Goal: Transaction & Acquisition: Book appointment/travel/reservation

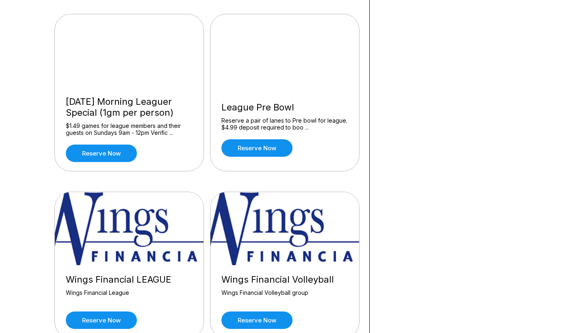
scroll to position [804, 0]
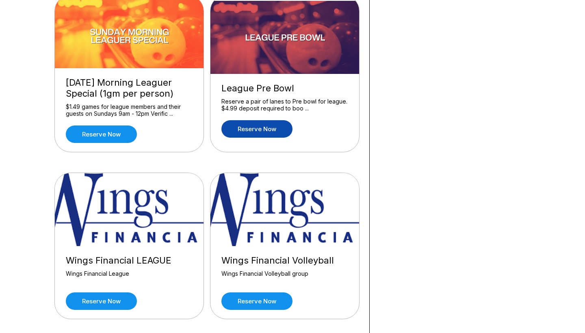
click at [260, 130] on link "Reserve now" at bounding box center [256, 128] width 71 height 17
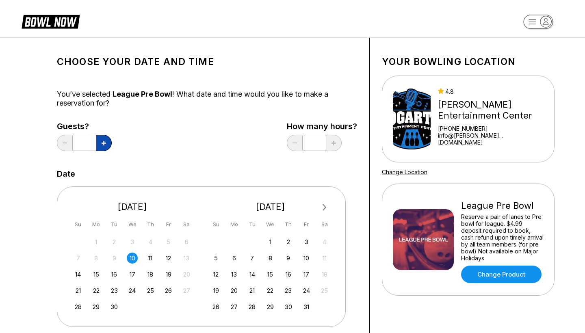
click at [102, 144] on icon at bounding box center [103, 143] width 4 height 4
type input "*"
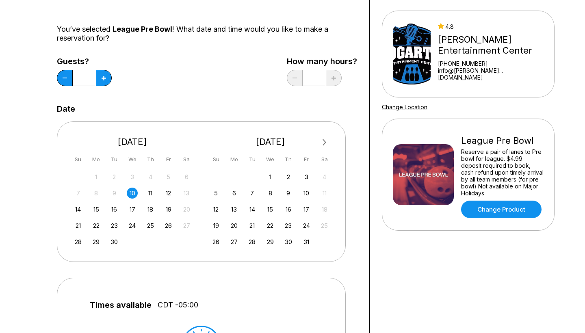
scroll to position [81, 0]
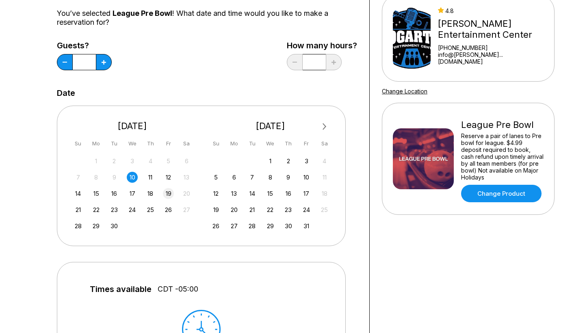
click at [170, 195] on div "19" at bounding box center [168, 193] width 11 height 11
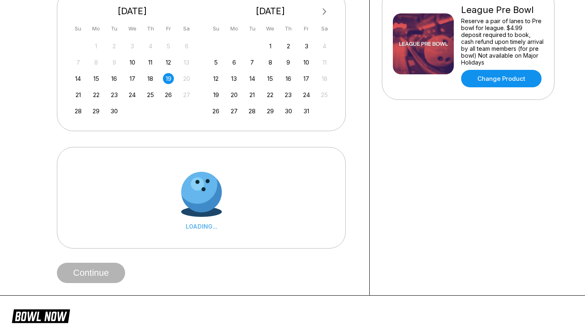
scroll to position [196, 0]
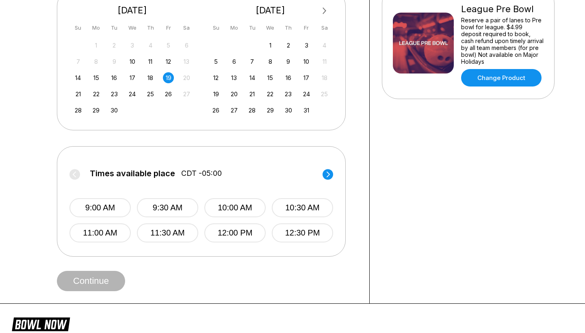
click at [328, 176] on icon at bounding box center [327, 174] width 3 height 6
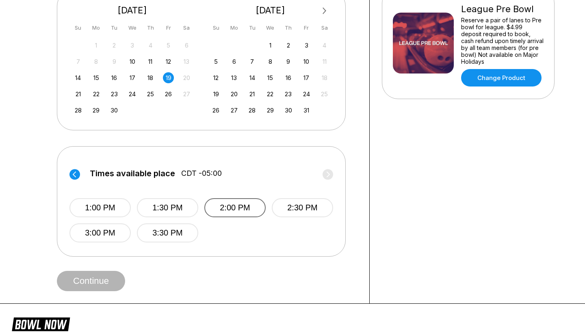
click at [240, 207] on button "2:00 PM" at bounding box center [234, 207] width 61 height 19
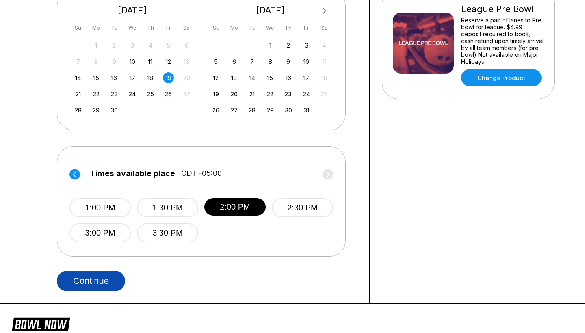
click at [101, 282] on button "Continue" at bounding box center [91, 281] width 68 height 20
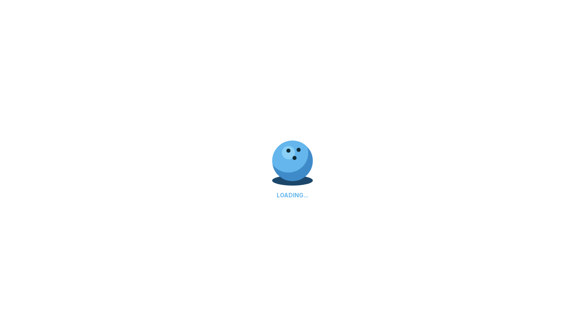
scroll to position [373, 0]
select select "**"
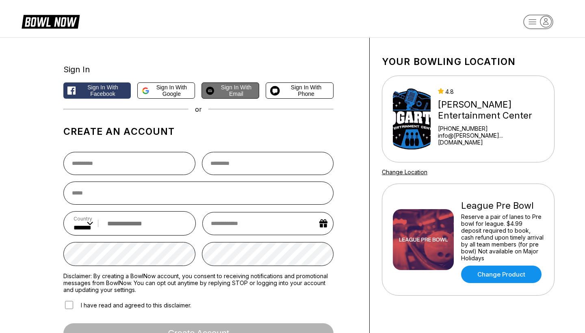
click at [233, 94] on span "Sign in with Email" at bounding box center [235, 90] width 37 height 13
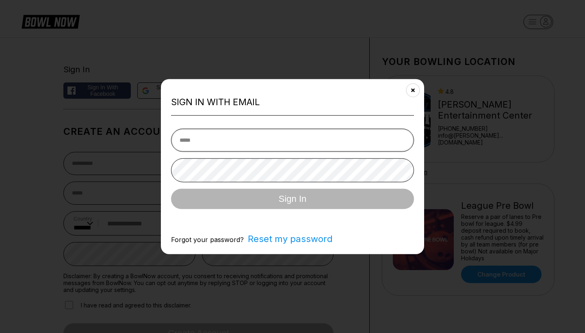
type input "**********"
click at [292, 199] on button "Sign In" at bounding box center [292, 198] width 243 height 20
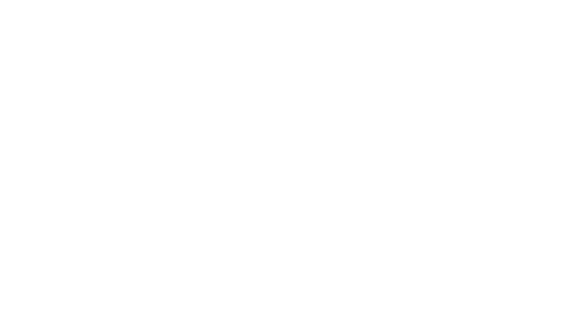
click at [279, 0] on html "Account" at bounding box center [292, 0] width 585 height 0
click at [367, 0] on html "Account" at bounding box center [292, 0] width 585 height 0
click at [366, 0] on html "Account" at bounding box center [292, 0] width 585 height 0
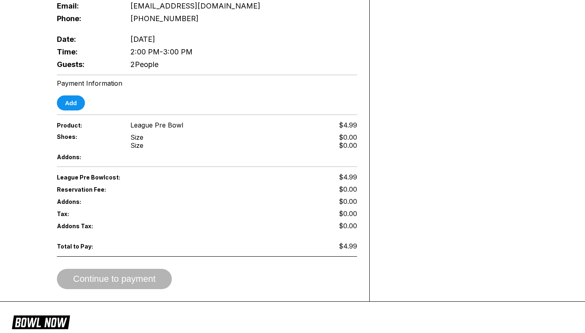
scroll to position [281, 0]
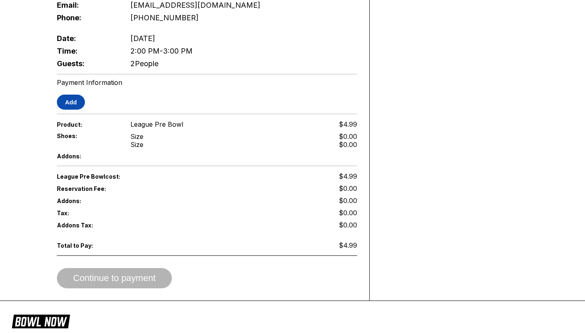
click at [76, 95] on button "Add" at bounding box center [71, 102] width 28 height 15
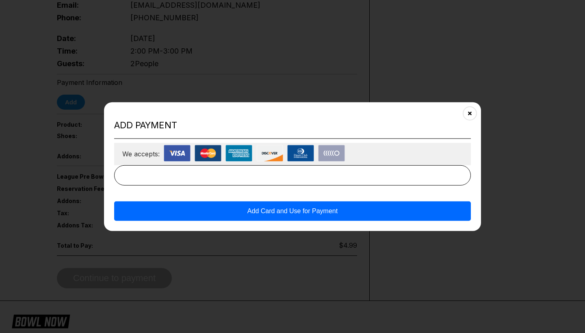
click at [181, 156] on img at bounding box center [177, 153] width 27 height 17
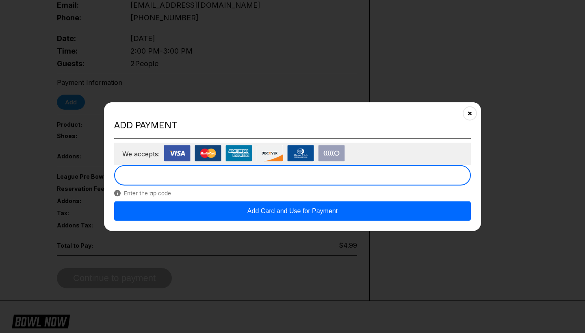
click at [341, 211] on button "Add Card and Use for Payment" at bounding box center [292, 210] width 356 height 19
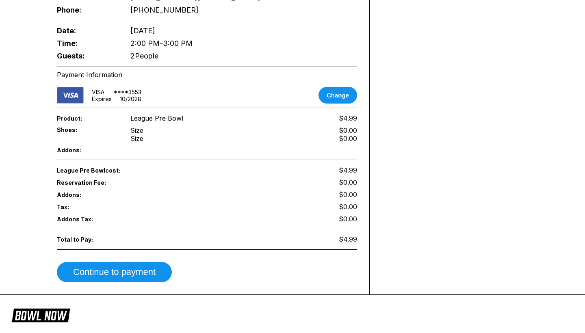
scroll to position [290, 0]
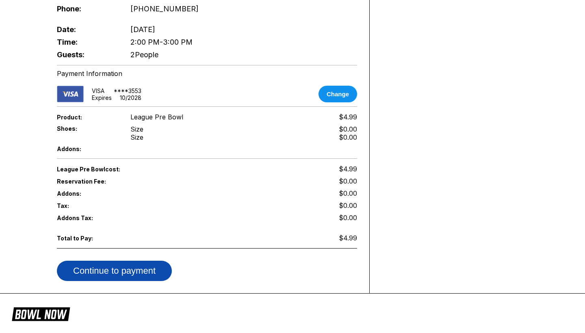
click at [139, 264] on button "Continue to payment" at bounding box center [114, 271] width 115 height 20
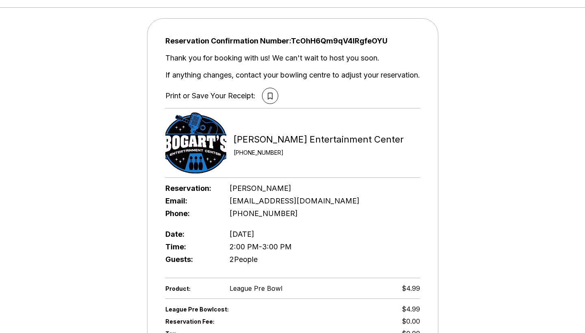
scroll to position [35, 0]
click at [269, 99] on icon at bounding box center [270, 95] width 5 height 7
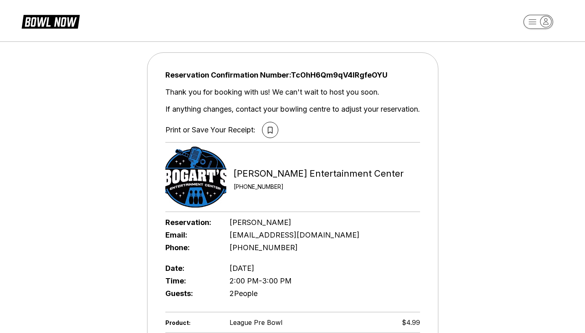
scroll to position [0, 0]
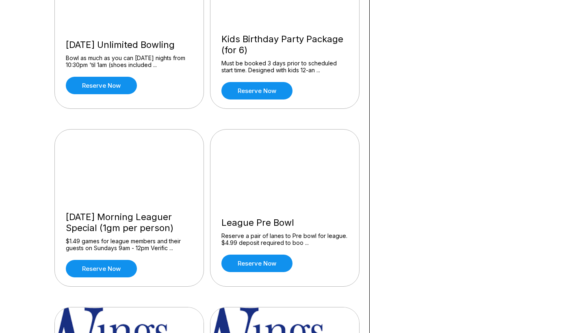
scroll to position [674, 0]
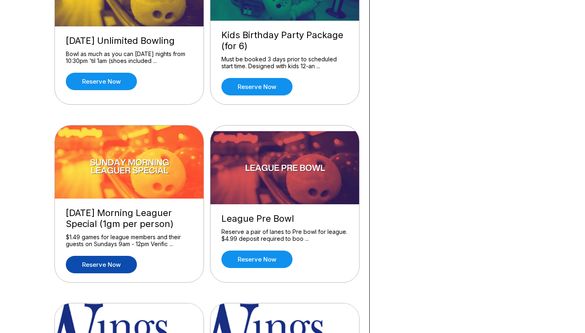
click at [117, 266] on link "Reserve now" at bounding box center [101, 264] width 71 height 17
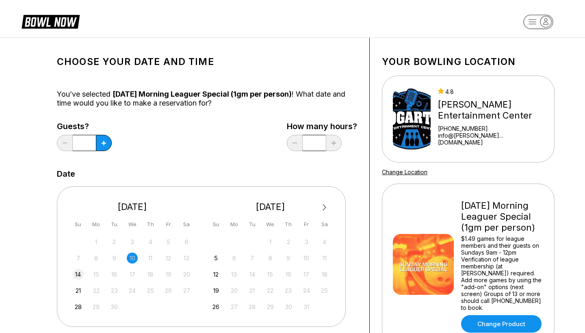
click at [81, 275] on div "14" at bounding box center [78, 274] width 11 height 11
click at [106, 144] on icon at bounding box center [103, 143] width 4 height 4
type input "*"
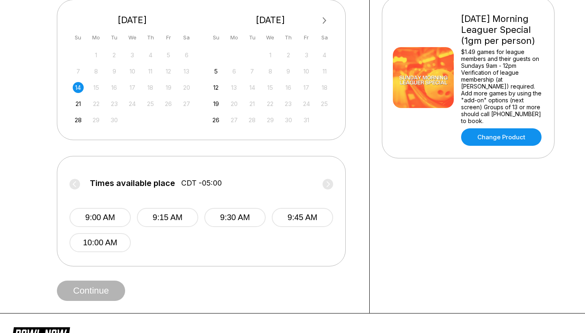
scroll to position [187, 0]
click at [79, 87] on div "14" at bounding box center [78, 87] width 11 height 11
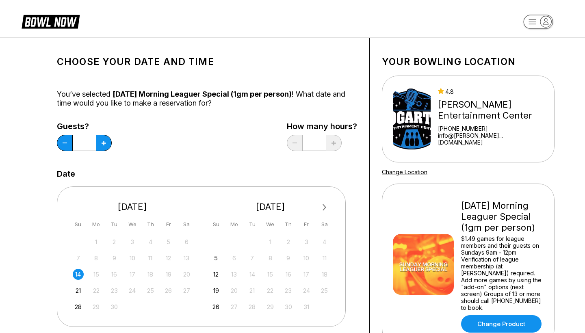
scroll to position [0, 0]
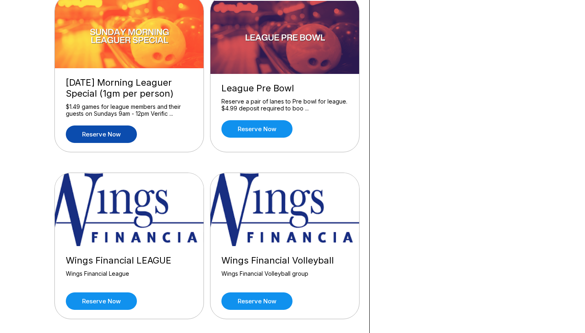
scroll to position [805, 0]
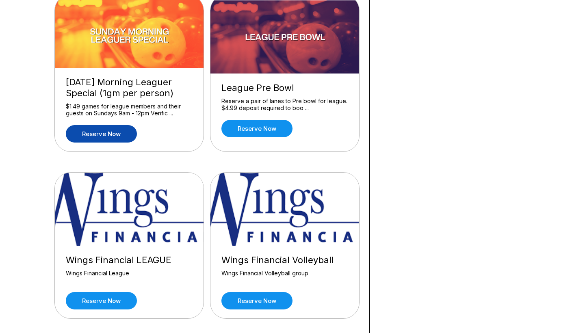
click at [112, 133] on link "Reserve now" at bounding box center [101, 133] width 71 height 17
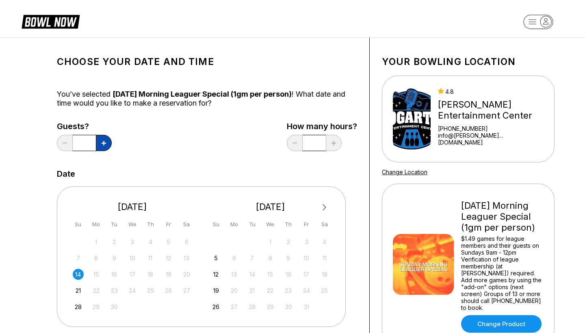
click at [108, 142] on button at bounding box center [104, 143] width 16 height 16
type input "*"
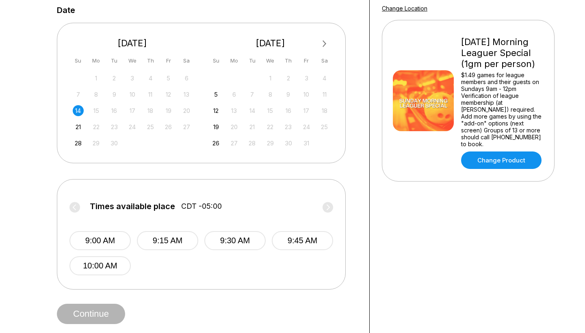
scroll to position [164, 0]
click at [78, 112] on div "14" at bounding box center [78, 110] width 11 height 11
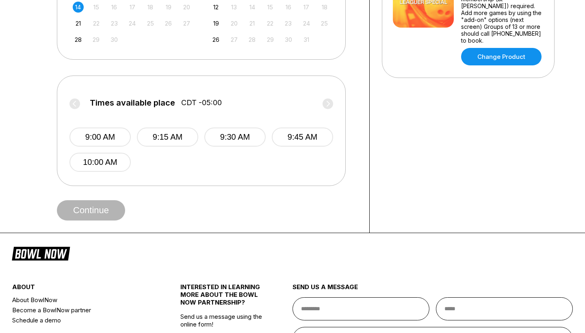
scroll to position [268, 0]
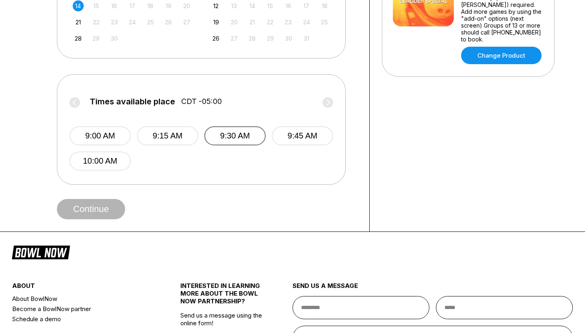
click at [244, 136] on button "9:30 AM" at bounding box center [234, 135] width 61 height 19
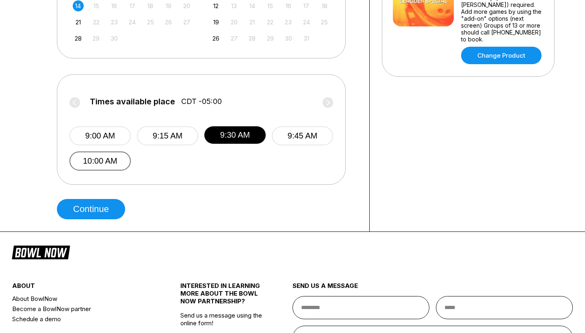
click at [92, 162] on button "10:00 AM" at bounding box center [99, 160] width 61 height 19
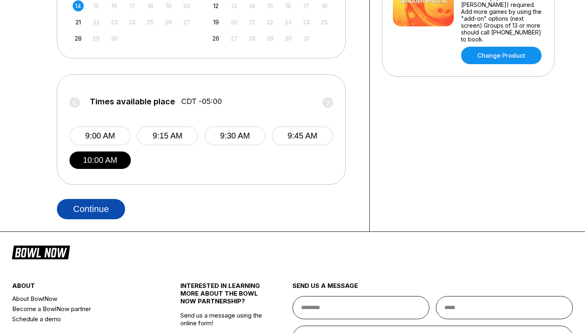
click at [110, 206] on button "Continue" at bounding box center [91, 209] width 68 height 20
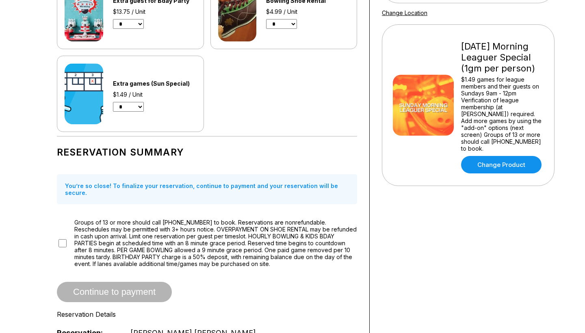
scroll to position [161, 0]
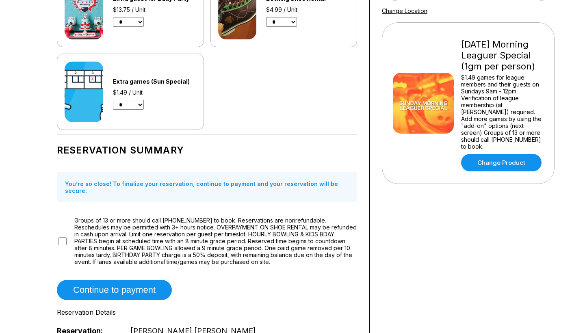
select select "*"
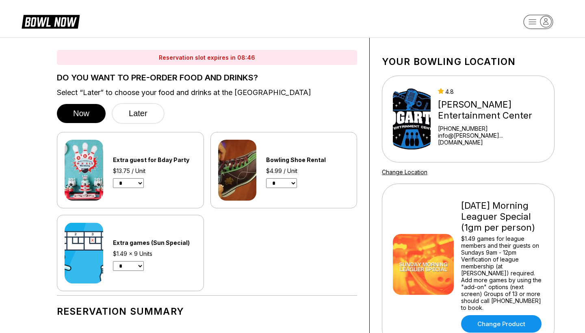
scroll to position [0, 0]
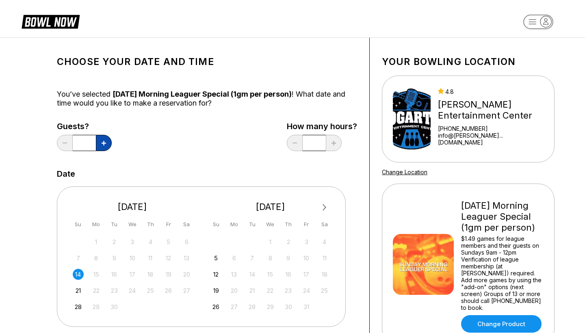
click at [106, 143] on button at bounding box center [104, 143] width 16 height 16
type input "*"
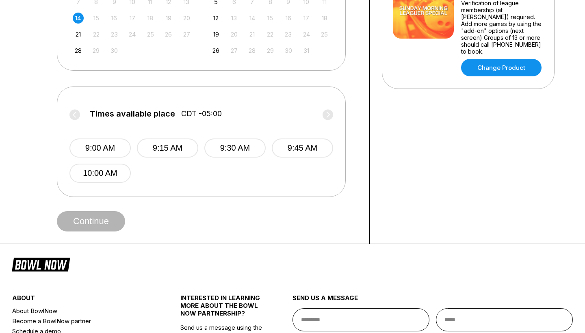
scroll to position [276, 0]
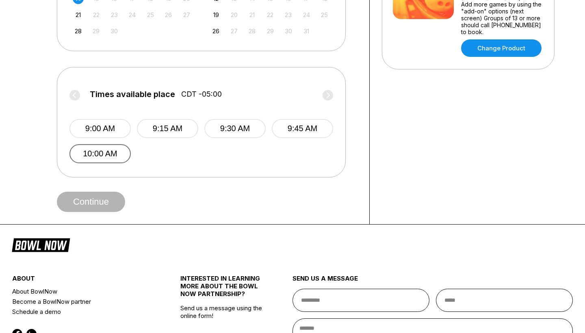
click at [103, 154] on button "10:00 AM" at bounding box center [99, 153] width 61 height 19
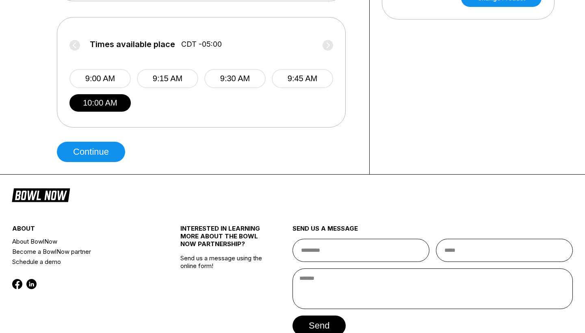
scroll to position [329, 0]
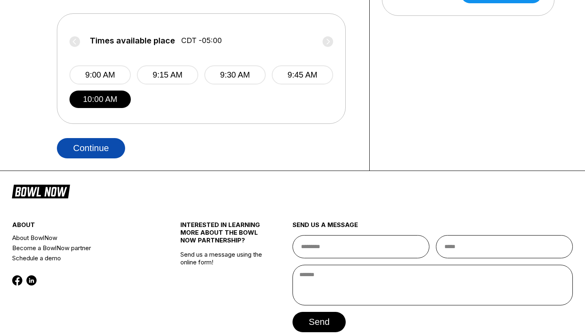
click at [104, 145] on button "Continue" at bounding box center [91, 148] width 68 height 20
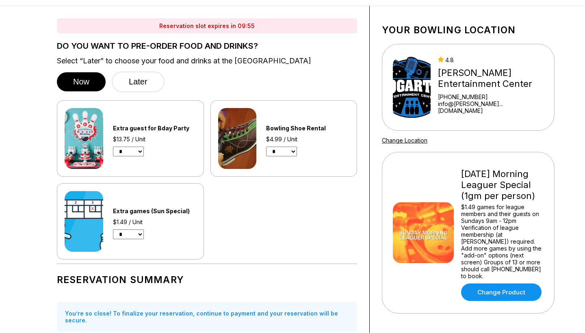
scroll to position [50, 0]
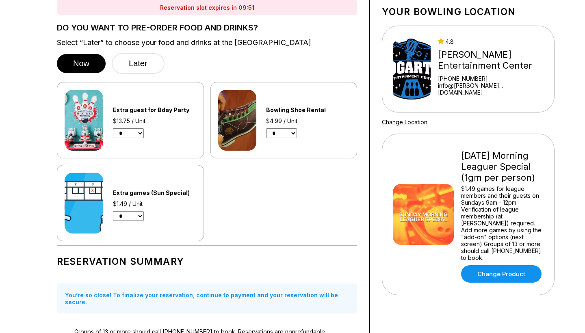
select select "*"
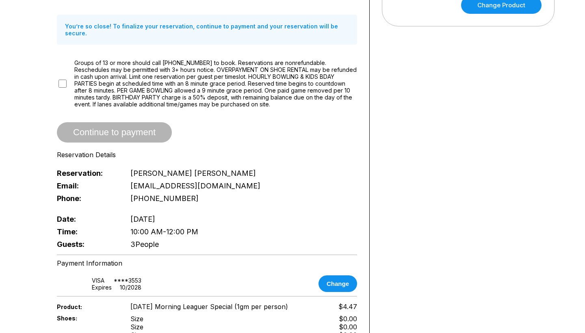
scroll to position [326, 0]
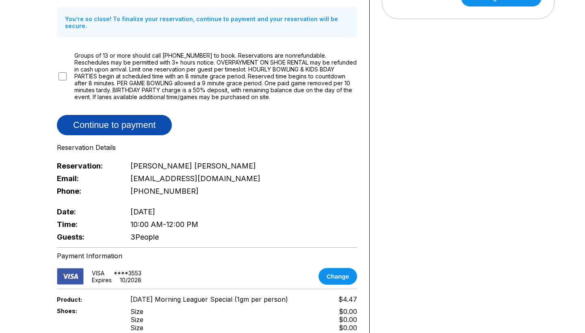
click at [112, 119] on button "Continue to payment" at bounding box center [114, 125] width 115 height 20
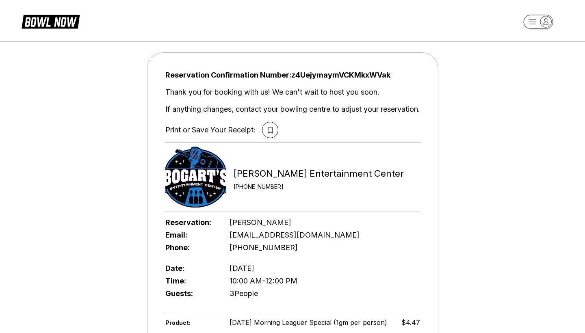
scroll to position [33, 0]
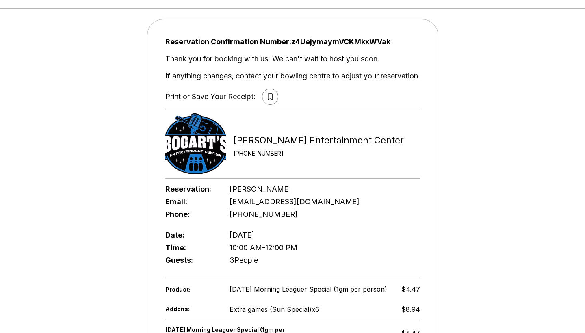
click at [272, 97] on button at bounding box center [270, 96] width 16 height 16
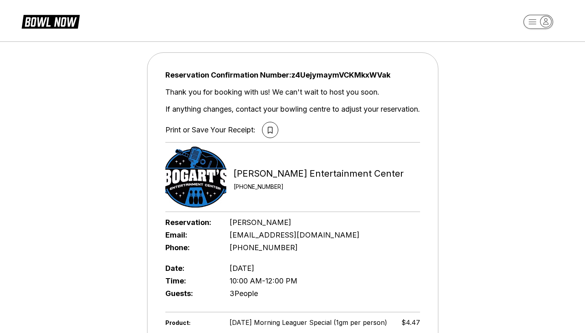
scroll to position [0, 0]
